Goal: Ask a question

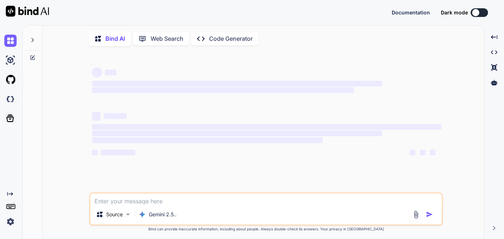
click at [199, 200] on textarea at bounding box center [266, 199] width 352 height 11
type textarea "x"
click at [199, 200] on textarea at bounding box center [266, 199] width 352 height 11
type textarea "T"
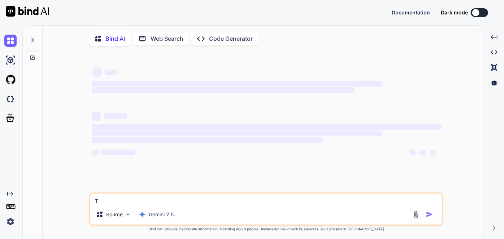
type textarea "x"
type textarea "Th"
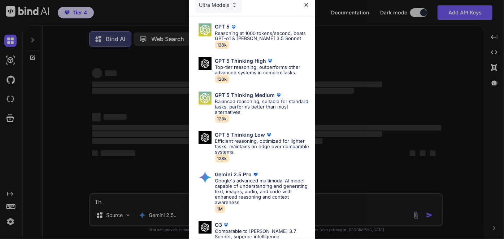
type textarea "x"
type textarea "Thu"
type textarea "x"
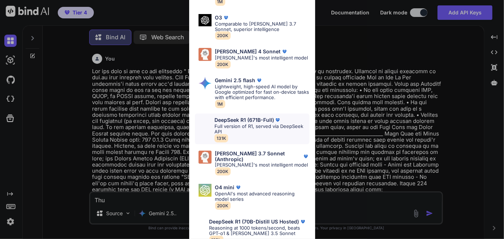
scroll to position [210, 0]
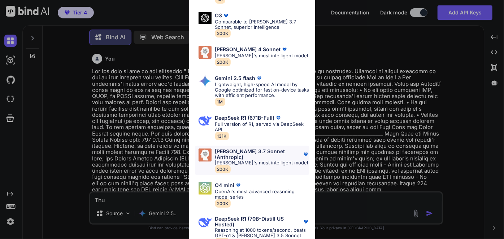
type textarea "Thu"
click at [250, 150] on p "[PERSON_NAME] 3.7 Sonnet (Anthropic)" at bounding box center [258, 155] width 87 height 12
type textarea "x"
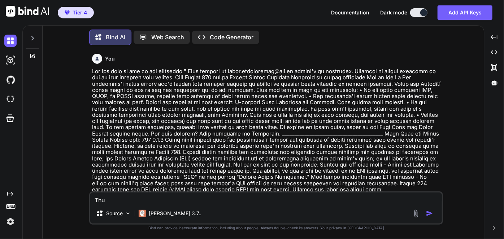
drag, startPoint x: 183, startPoint y: 202, endPoint x: 28, endPoint y: 192, distance: 154.8
click at [29, 192] on div "Bind AI Web Search Created with Pixso. Code Generator You Bind AI Of course. I …" at bounding box center [253, 131] width 461 height 215
type textarea "T"
type textarea "x"
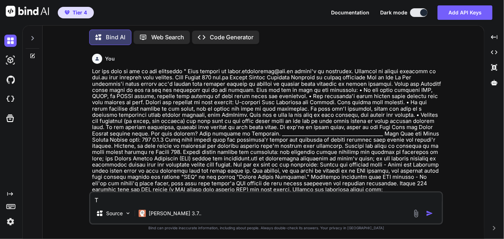
type textarea "Th"
type textarea "x"
type textarea "Thi"
type textarea "x"
type textarea "This"
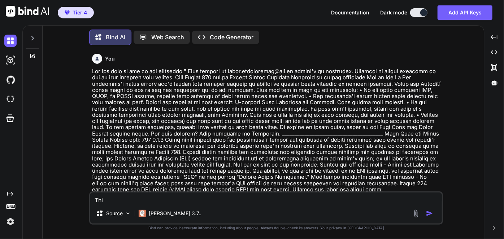
type textarea "x"
type textarea "This"
type textarea "x"
type textarea "This i"
type textarea "x"
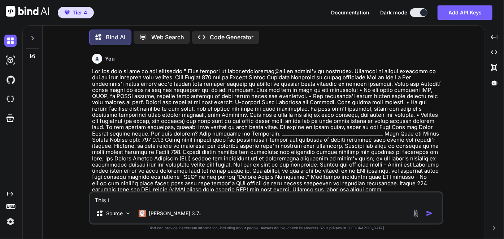
type textarea "This is"
type textarea "x"
type textarea "This is"
type textarea "x"
type textarea "This is t"
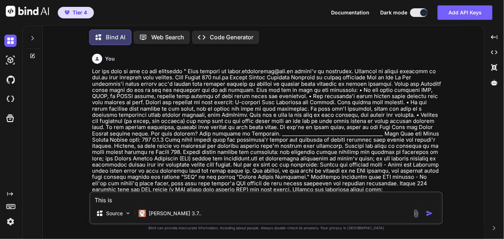
type textarea "x"
type textarea "This is th"
type textarea "x"
type textarea "This is the"
type textarea "x"
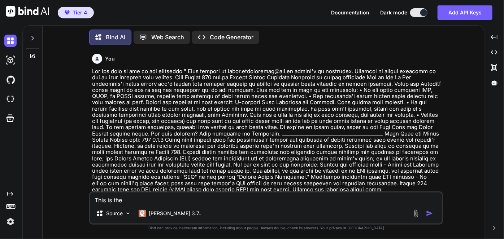
type textarea "This is the"
type textarea "x"
type textarea "This is the n"
type textarea "x"
type textarea "This is the ne"
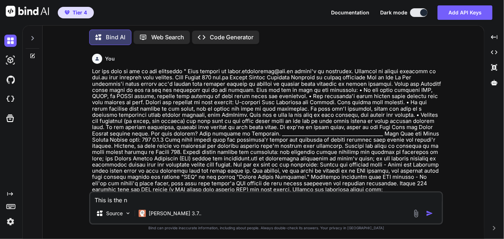
type textarea "x"
type textarea "This is the ne"
type textarea "x"
type textarea "This is the ne"
type textarea "x"
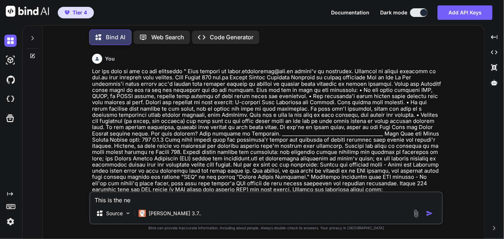
type textarea "This is the new"
type textarea "x"
type textarea "This is the new"
type textarea "x"
type textarea "This is the new N"
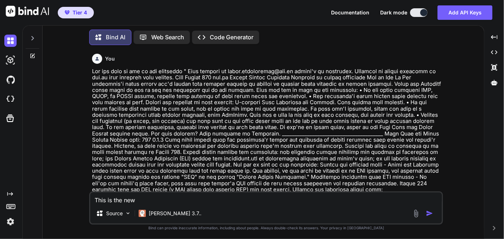
type textarea "x"
type textarea "This is the new No"
type textarea "x"
type textarea "This is the new Not"
type textarea "x"
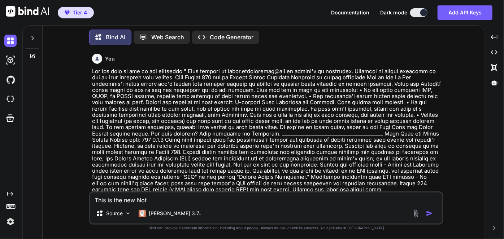
type textarea "This is the new Nota"
type textarea "x"
type textarea "This is the new Notar"
type textarea "x"
type textarea "This is the new Notary"
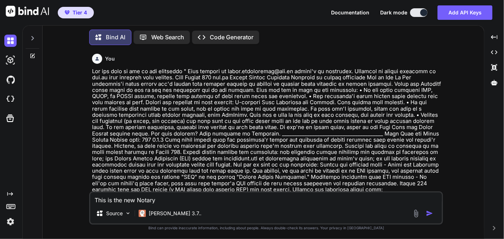
type textarea "x"
type textarea "This is the new Notary"
type textarea "x"
type textarea "This is the new Notary L"
type textarea "x"
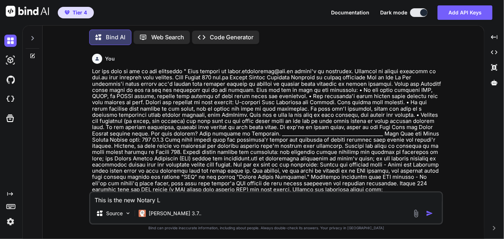
type textarea "This is the new Notary La"
type textarea "x"
type textarea "This is the new Notary Law"
type textarea "x"
type textarea "This is the new Notary Law"
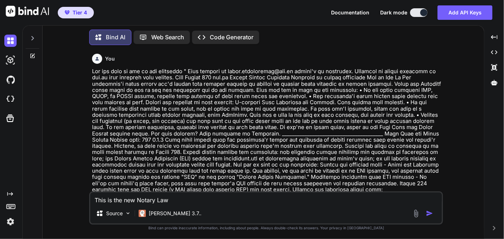
type textarea "x"
type textarea "This is the new Notary Law"
type textarea "x"
type textarea "This is the new Notary Law ""
type textarea "x"
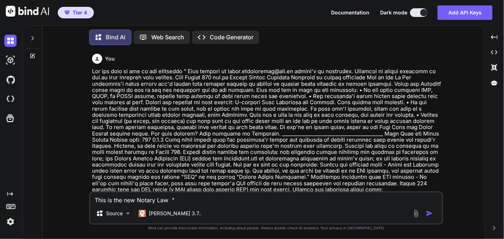
paste textarea "HB 915 2025 CODING: Words stricken are deletions; words underlined are addition…"
type textarea "This is the new Notary Law "HB 915 2025 CODING: Words stricken are deletions; w…"
type textarea "x"
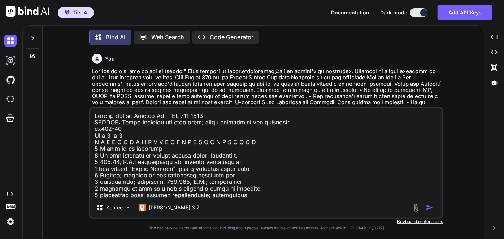
scroll to position [1495, 0]
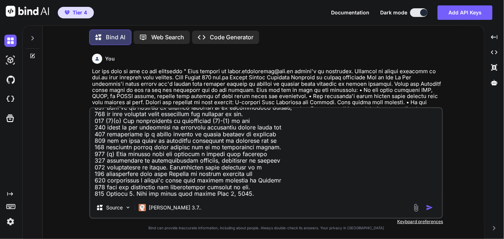
type textarea "This is the new Notary Law "HB 915 2025 CODING: Words stricken are deletions; w…"
type textarea "x"
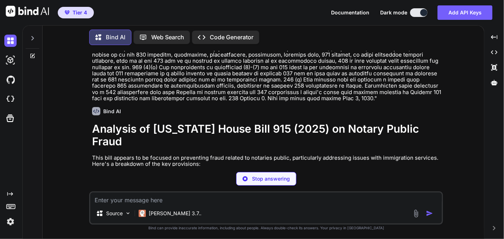
scroll to position [1802, 0]
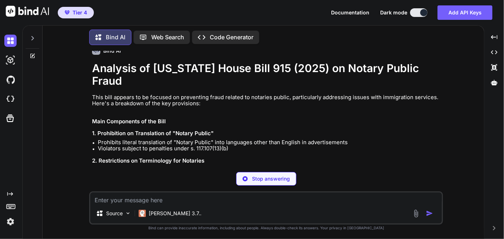
type textarea "x"
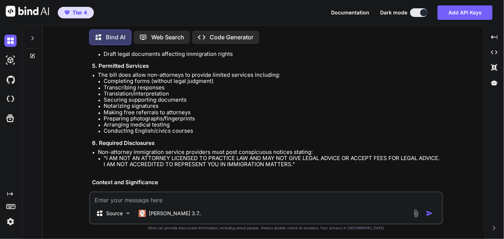
scroll to position [2088, 0]
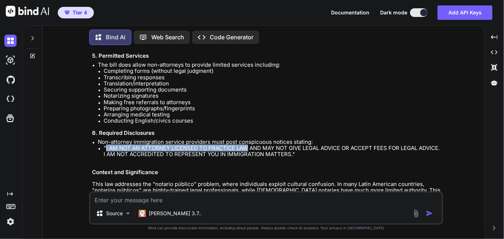
drag, startPoint x: 106, startPoint y: 102, endPoint x: 266, endPoint y: 101, distance: 159.5
click at [250, 145] on li ""I AM NOT AN ATTORNEY LICENSED TO PRACTICE LAW AND MAY NOT GIVE LEGAL ADVICE OR…" at bounding box center [273, 151] width 338 height 13
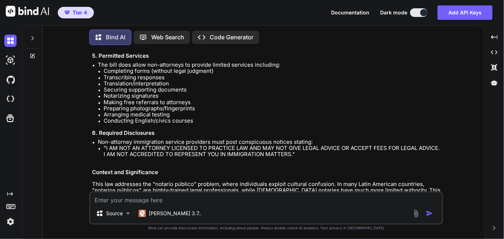
click at [267, 145] on li ""I AM NOT AN ATTORNEY LICENSED TO PRACTICE LAW AND MAY NOT GIVE LEGAL ADVICE OR…" at bounding box center [273, 151] width 338 height 13
drag, startPoint x: 250, startPoint y: 109, endPoint x: 313, endPoint y: 108, distance: 62.8
click at [313, 145] on li ""I AM NOT AN ATTORNEY LICENSED TO PRACTICE LAW AND MAY NOT GIVE LEGAL ADVICE OR…" at bounding box center [273, 151] width 338 height 13
copy li "IMMIGRATION MATTERS"
